Goal: Task Accomplishment & Management: Manage account settings

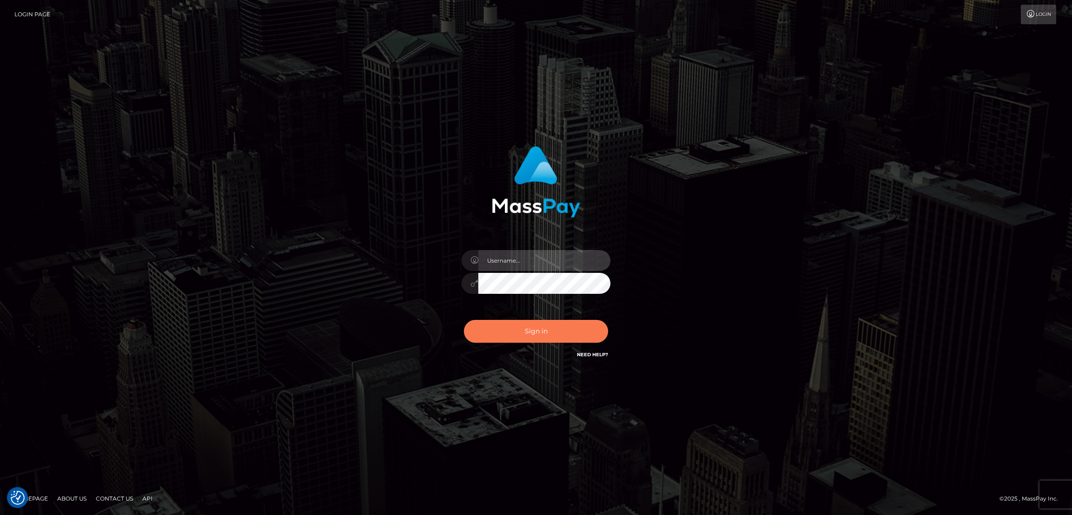
type input "by.es2"
click at [539, 335] on button "Sign in" at bounding box center [536, 331] width 144 height 23
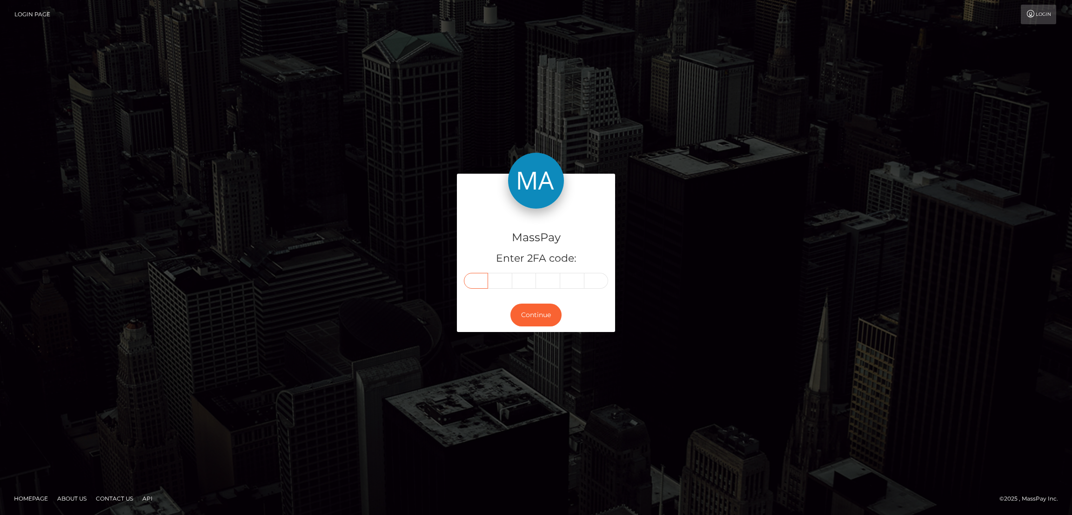
click at [473, 278] on input "text" at bounding box center [476, 281] width 24 height 16
paste input "8"
type input "8"
type input "0"
type input "2"
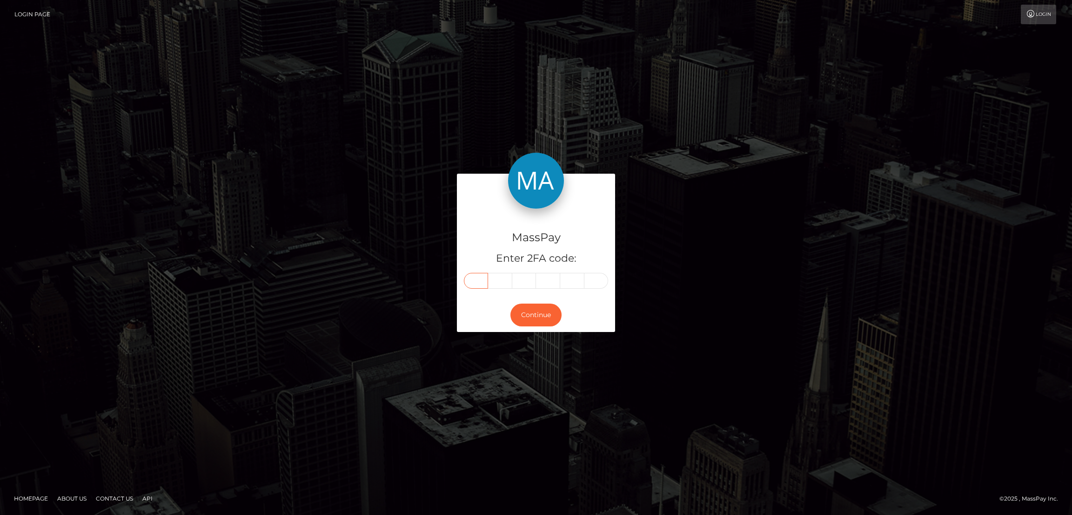
type input "9"
type input "0"
click at [549, 316] on button "Continue" at bounding box center [535, 314] width 51 height 23
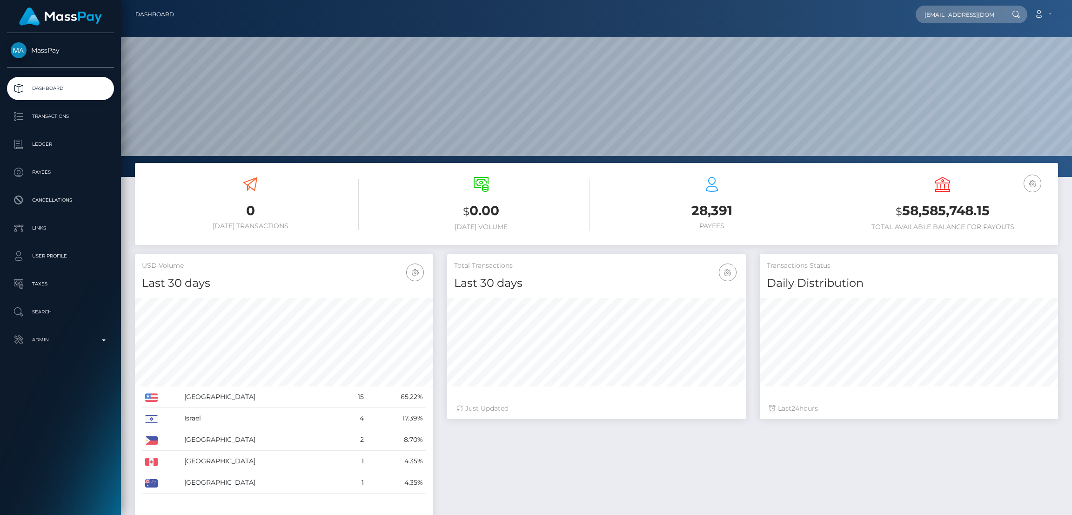
scroll to position [0, 13]
type input "gh.gabriellahans@gmail.com"
click at [950, 45] on link "GABRIELLA MASIH" at bounding box center [953, 48] width 74 height 17
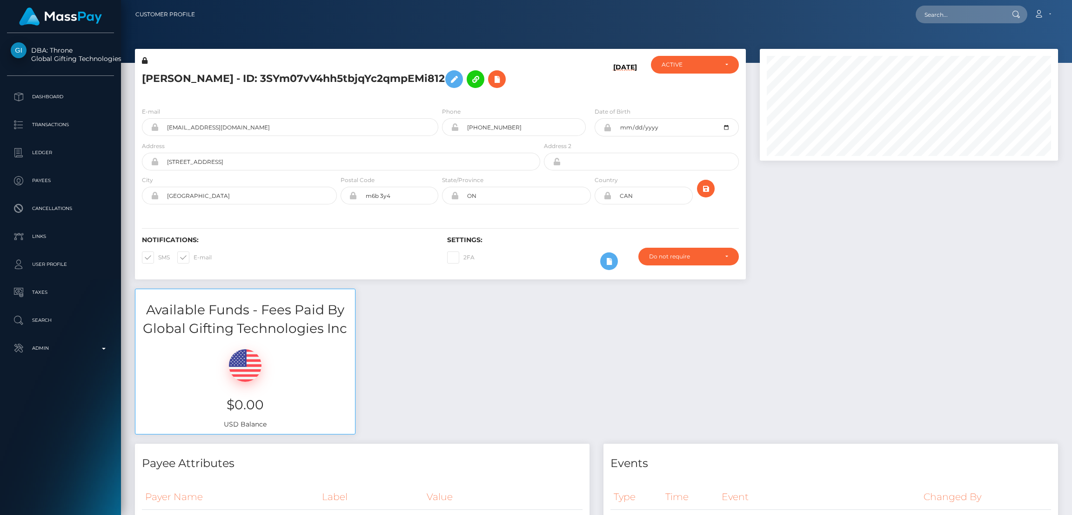
scroll to position [111, 298]
click at [460, 78] on icon at bounding box center [453, 80] width 11 height 12
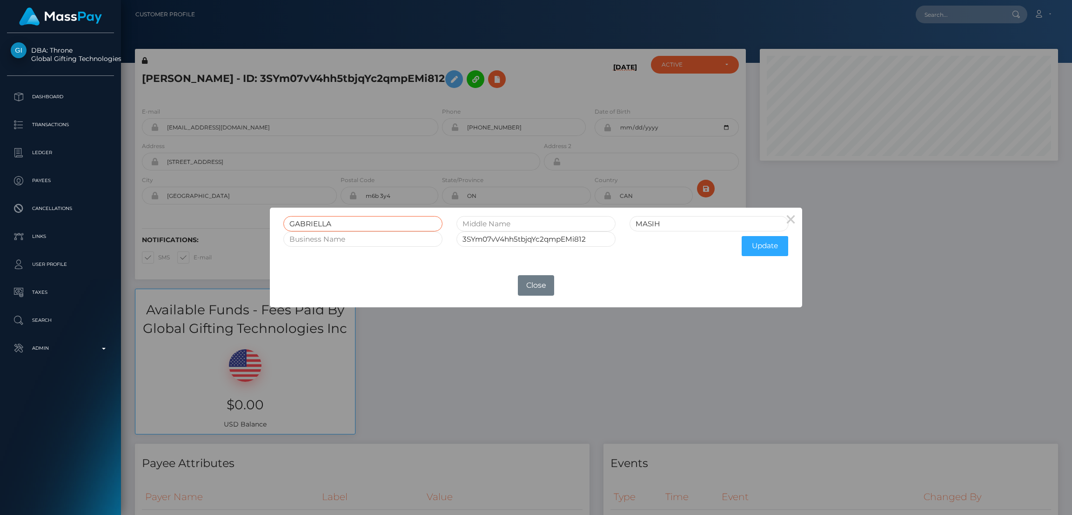
click at [316, 221] on input "GABRIELLA" at bounding box center [362, 223] width 159 height 15
